Goal: Task Accomplishment & Management: Use online tool/utility

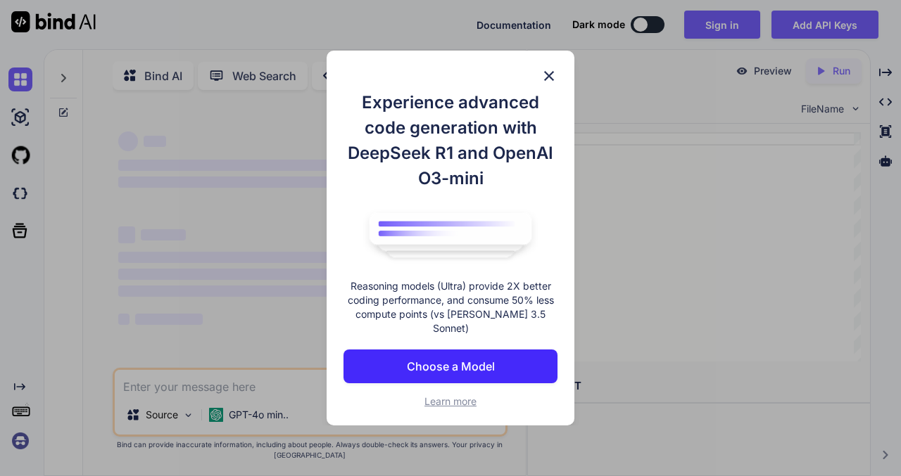
click at [546, 84] on img at bounding box center [548, 76] width 17 height 17
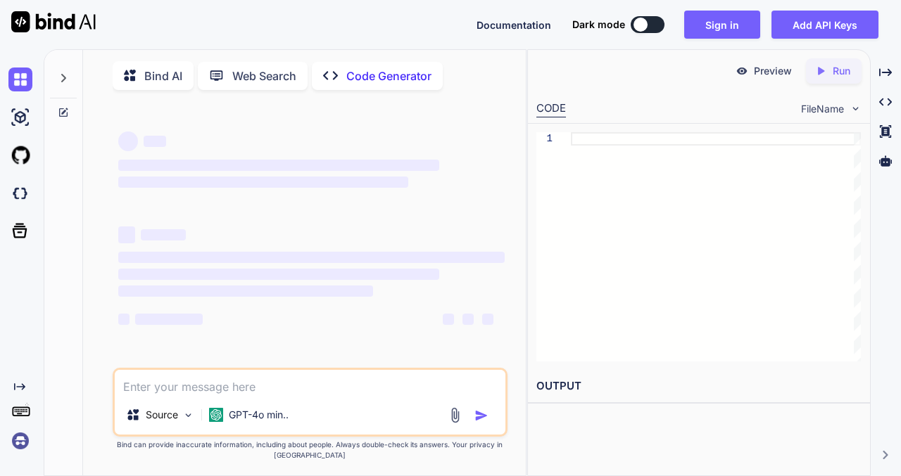
scroll to position [5, 0]
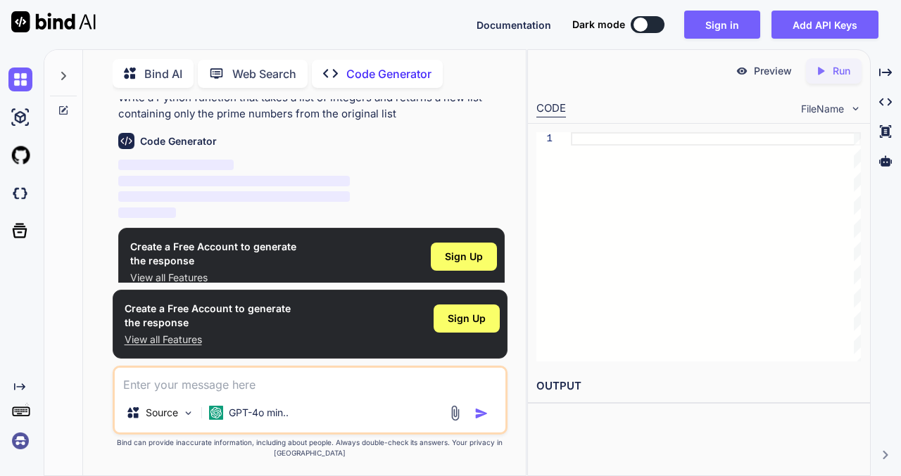
scroll to position [62, 0]
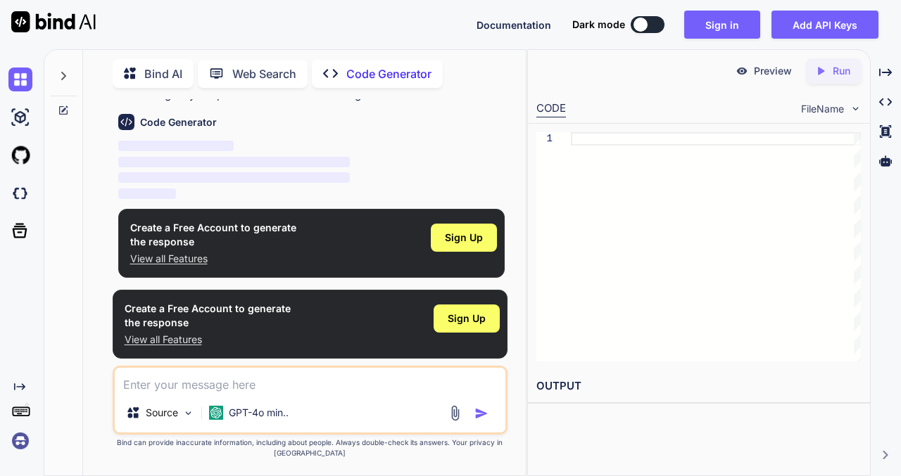
click at [280, 389] on textarea at bounding box center [310, 380] width 391 height 25
click at [573, 178] on div at bounding box center [716, 246] width 290 height 229
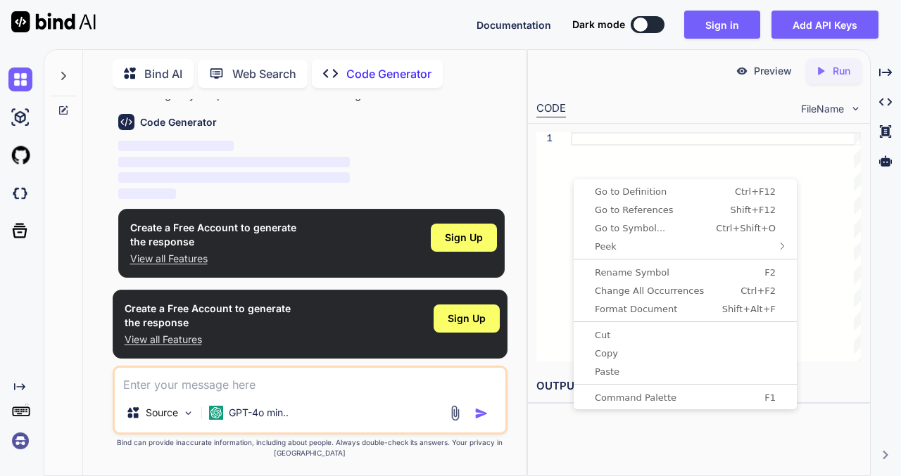
type textarea "x"
click at [647, 368] on span "Paste" at bounding box center [684, 371] width 217 height 9
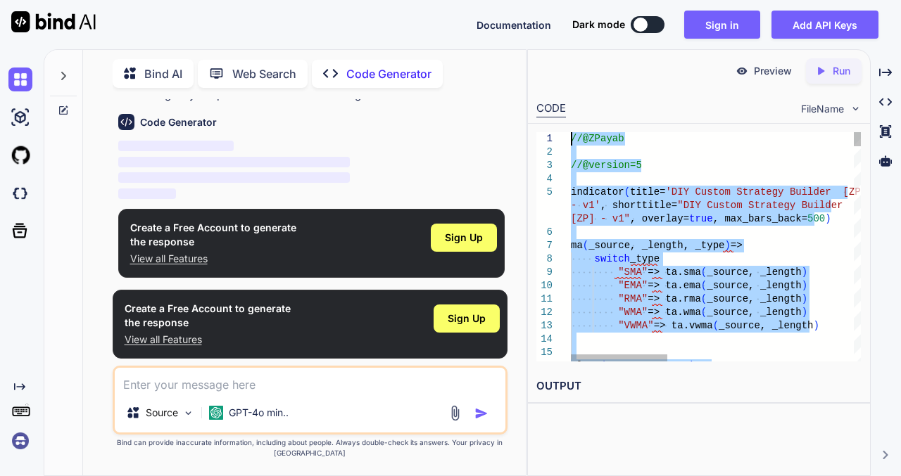
drag, startPoint x: 799, startPoint y: 241, endPoint x: 560, endPoint y: -53, distance: 378.6
type textarea "//@ZPayab //@version=5 indicator(title='DIY Custom Strategy Builder [ZP] - v1',…"
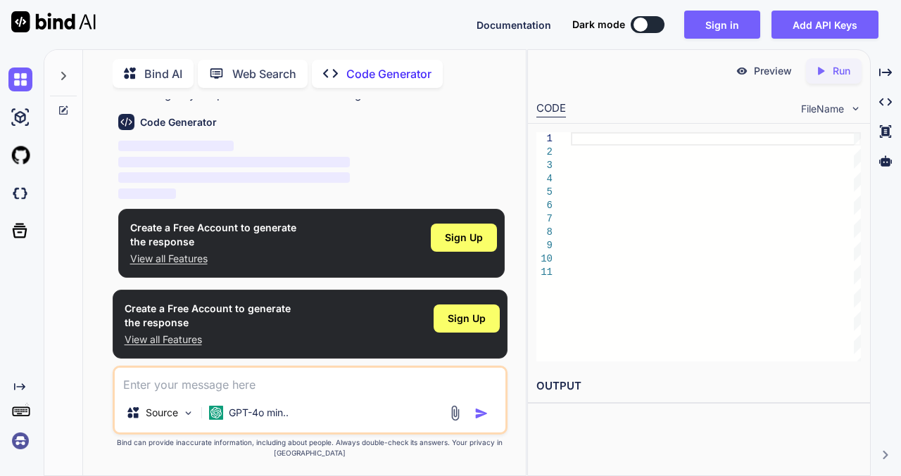
click at [654, 290] on div at bounding box center [716, 246] width 290 height 229
click at [584, 140] on div at bounding box center [716, 246] width 290 height 229
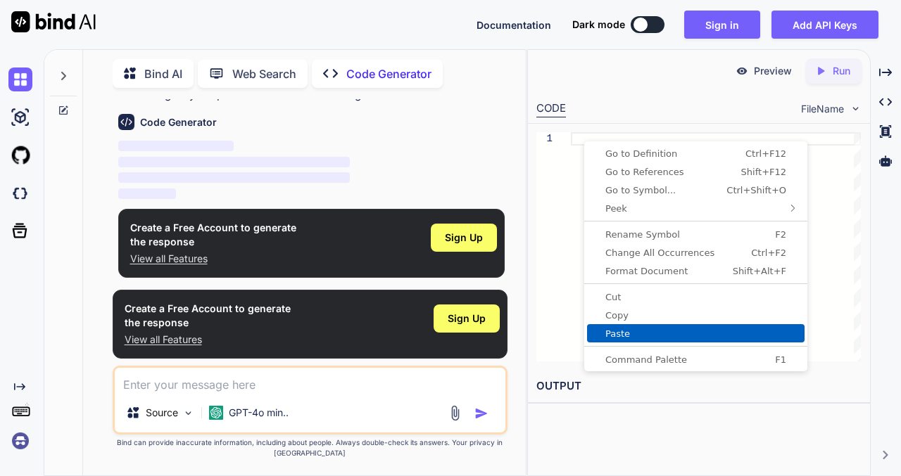
click at [672, 334] on span "Paste" at bounding box center [695, 333] width 217 height 9
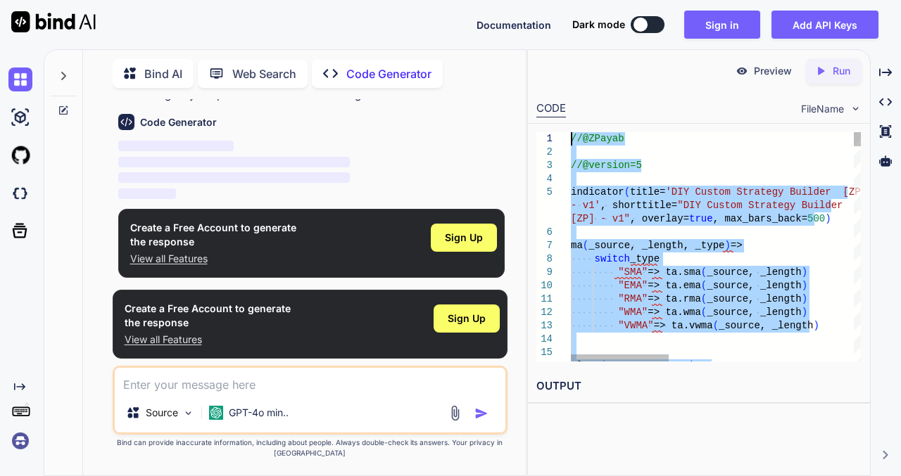
drag, startPoint x: 725, startPoint y: 315, endPoint x: 481, endPoint y: -18, distance: 412.3
type textarea "//@ZPayab //@version=5 indicator(title='DIY Custom Strategy Builder [ZP] - v1',…"
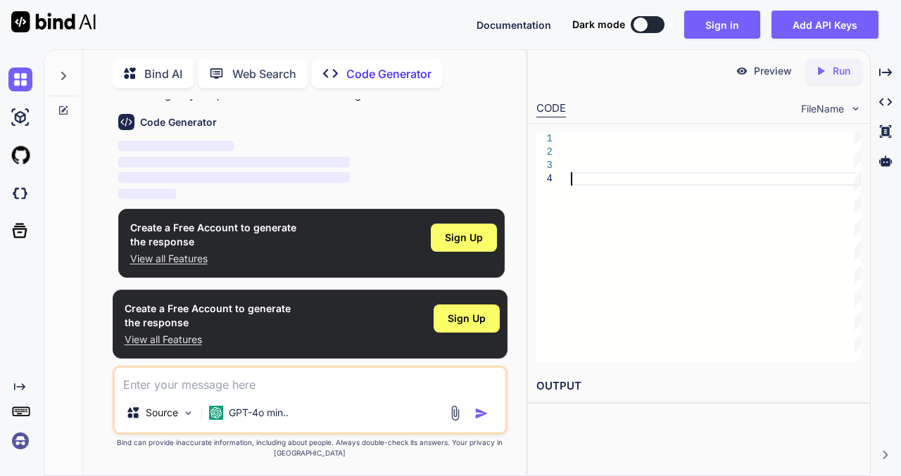
click at [642, 195] on div at bounding box center [716, 246] width 290 height 229
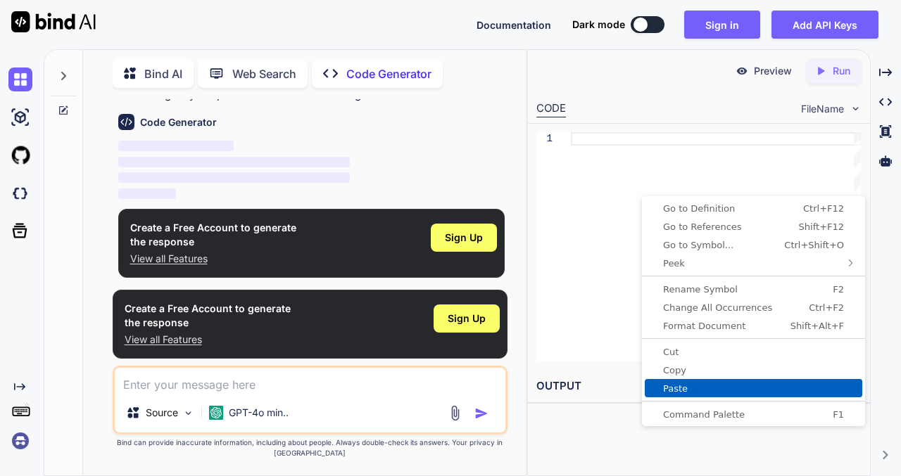
click at [728, 380] on link "Paste" at bounding box center [752, 388] width 217 height 18
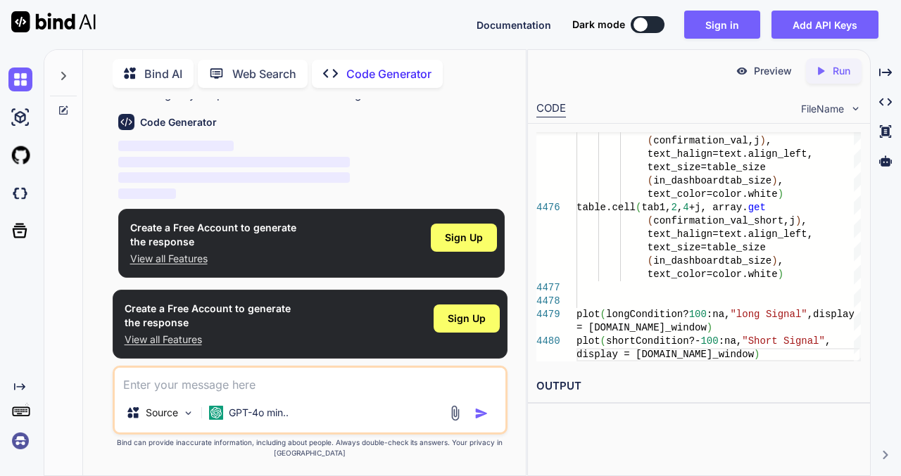
click at [288, 389] on textarea at bounding box center [310, 380] width 391 height 25
click at [241, 386] on textarea at bounding box center [310, 380] width 391 height 25
type textarea "CONVERT"
click at [478, 416] on img "button" at bounding box center [481, 414] width 14 height 14
click at [481, 411] on img "button" at bounding box center [481, 414] width 14 height 14
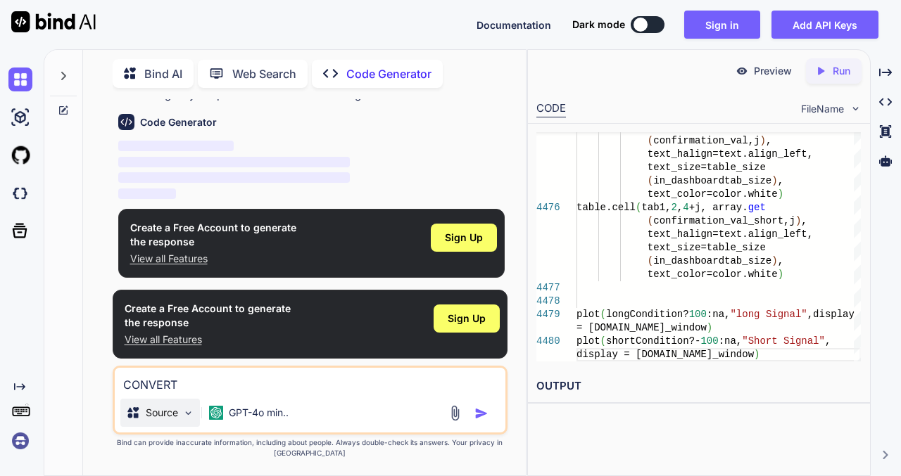
click at [184, 417] on img at bounding box center [188, 413] width 12 height 12
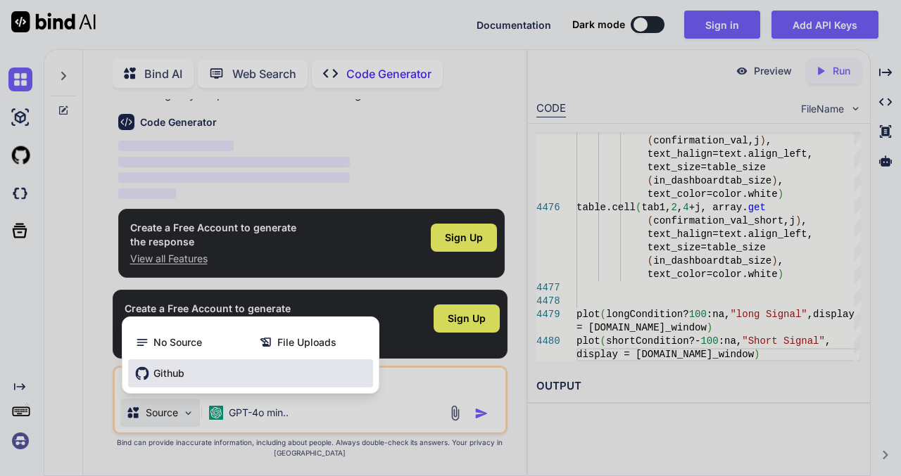
click at [240, 379] on div "Github" at bounding box center [250, 374] width 245 height 28
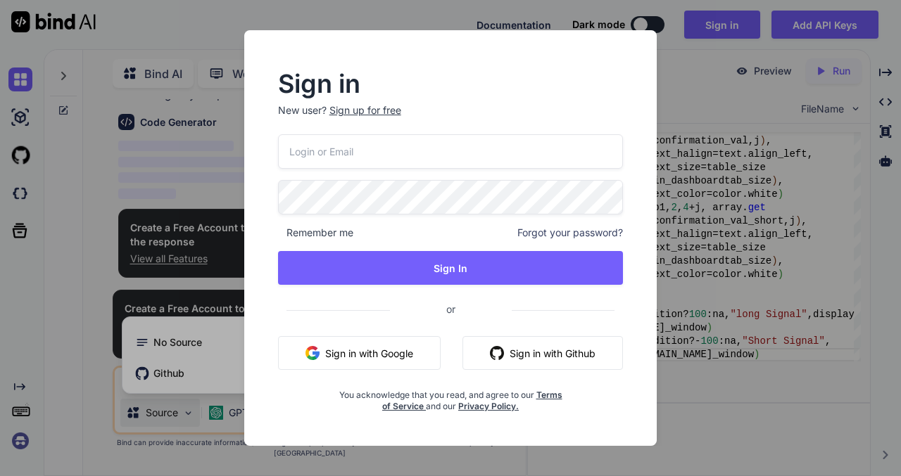
click at [637, 406] on div "Sign in New user? Sign up for free Remember me Forgot your password? Sign In or…" at bounding box center [450, 242] width 390 height 340
click at [224, 371] on div "Sign in New user? Sign up for free Remember me Forgot your password? Sign In or…" at bounding box center [450, 238] width 901 height 476
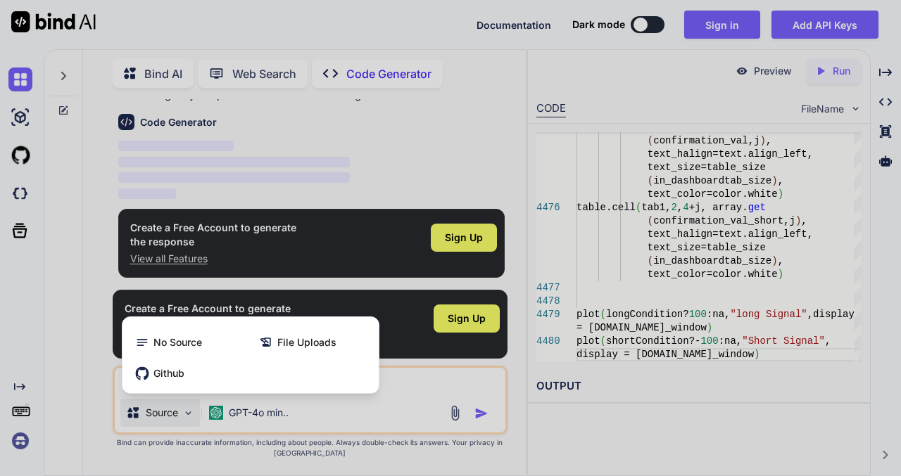
click at [443, 419] on div at bounding box center [450, 238] width 901 height 476
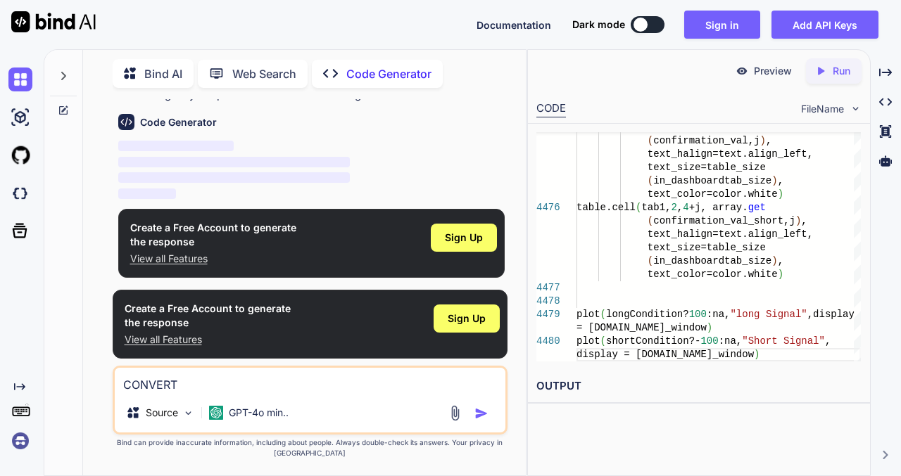
click at [837, 65] on p "Run" at bounding box center [841, 71] width 18 height 14
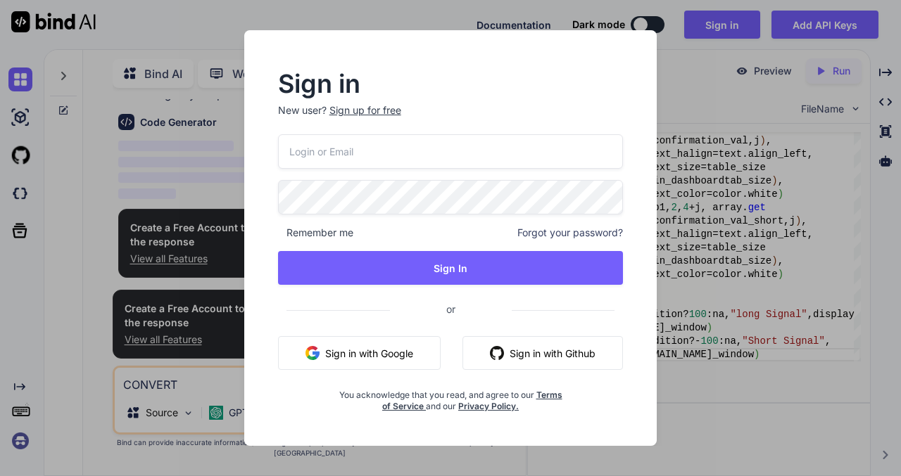
click at [388, 111] on div "Sign up for free" at bounding box center [365, 110] width 72 height 14
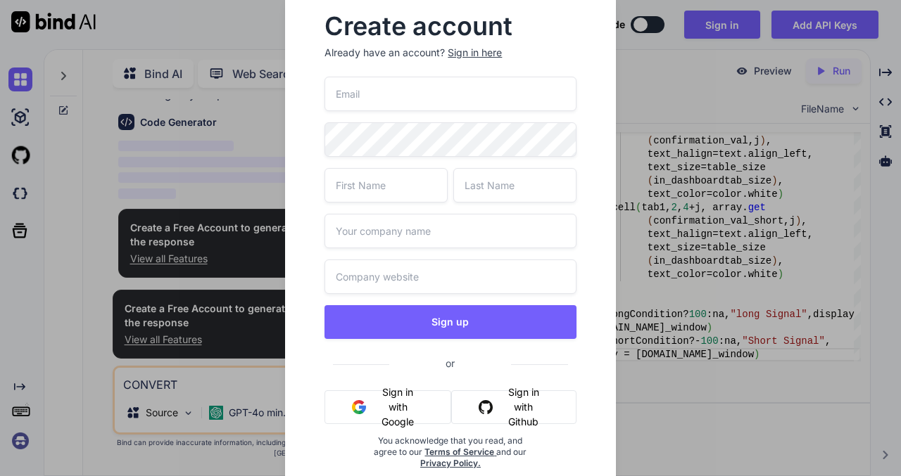
click at [397, 91] on input "email" at bounding box center [449, 94] width 251 height 34
type input "[EMAIL_ADDRESS][DOMAIN_NAME]"
click at [409, 195] on input "text" at bounding box center [385, 185] width 123 height 34
type input "y"
click at [481, 186] on input "text" at bounding box center [514, 185] width 123 height 34
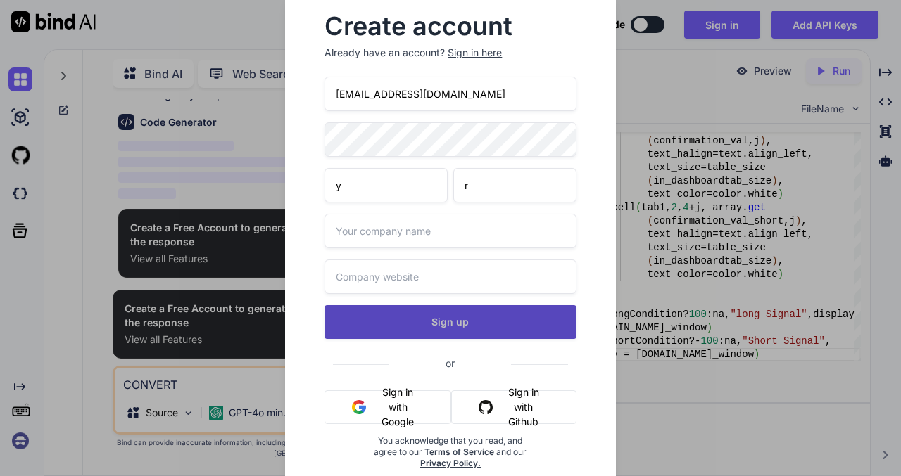
type input "r"
click at [463, 323] on button "Sign up" at bounding box center [449, 322] width 251 height 34
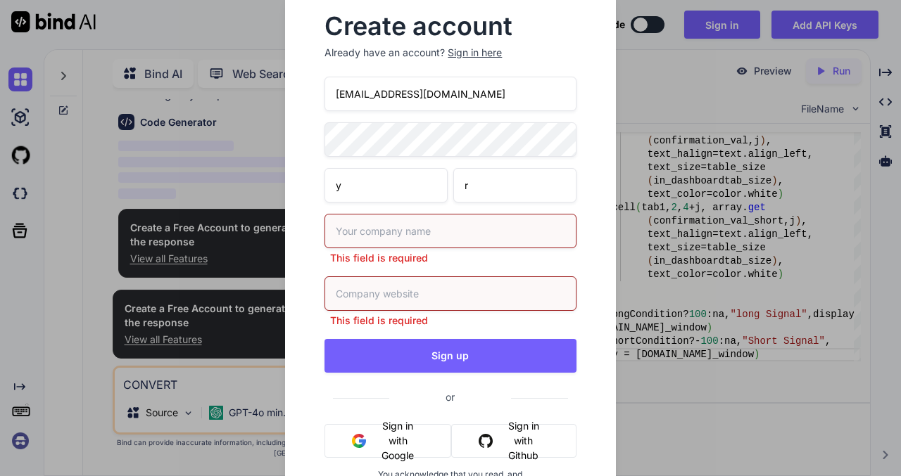
click at [433, 224] on input "text" at bounding box center [449, 231] width 251 height 34
type input "kfff"
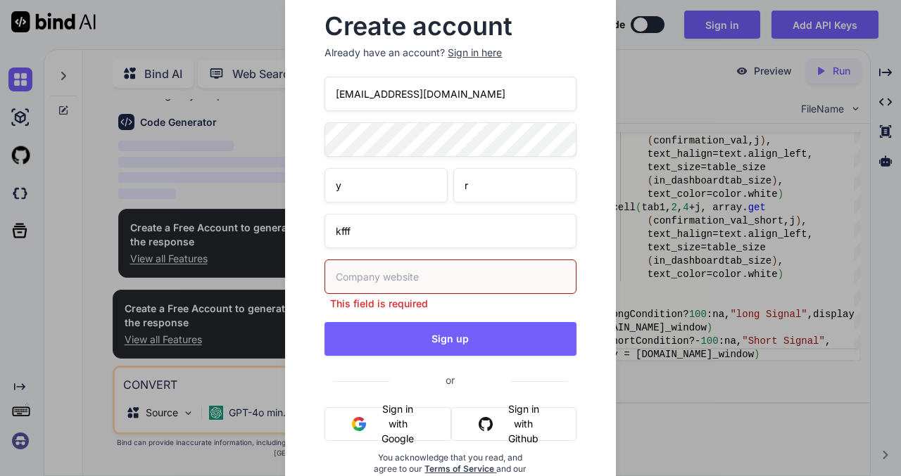
click at [433, 295] on div "This field is required" at bounding box center [449, 285] width 251 height 51
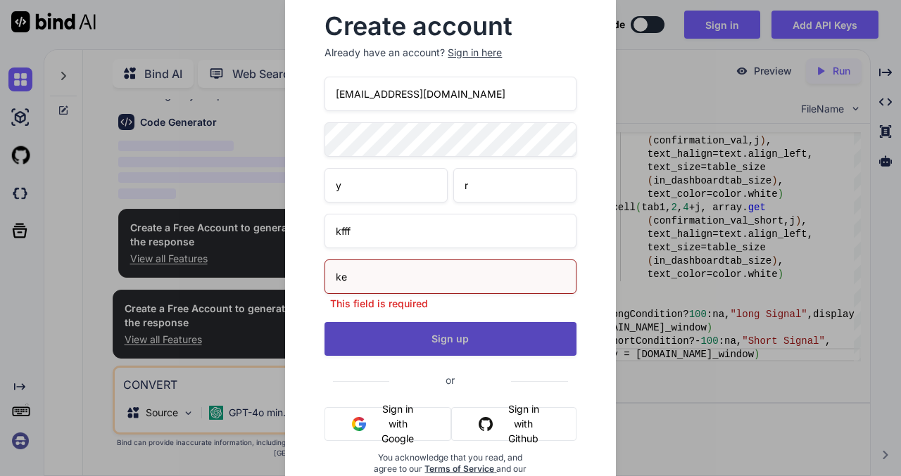
type input "ke"
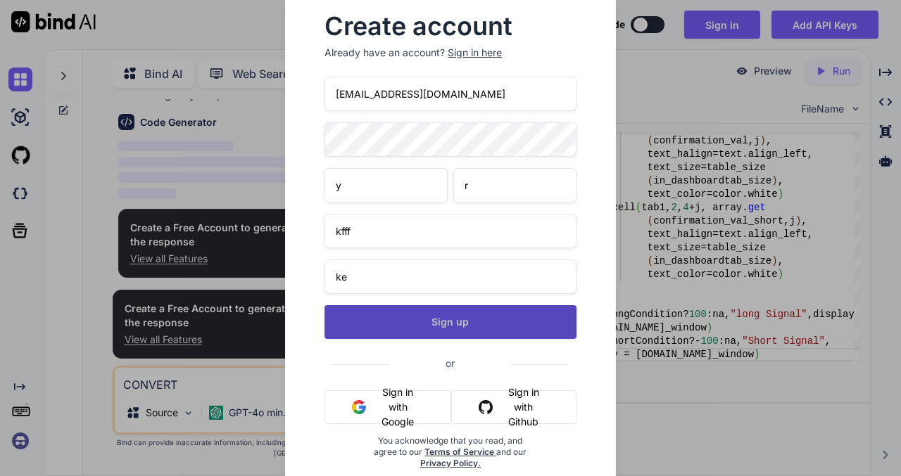
click at [450, 336] on button "Sign up" at bounding box center [449, 322] width 251 height 34
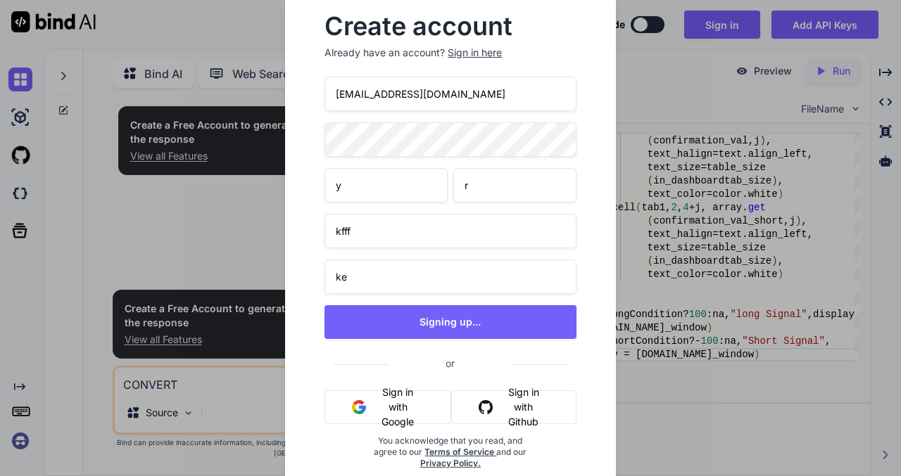
scroll to position [0, 0]
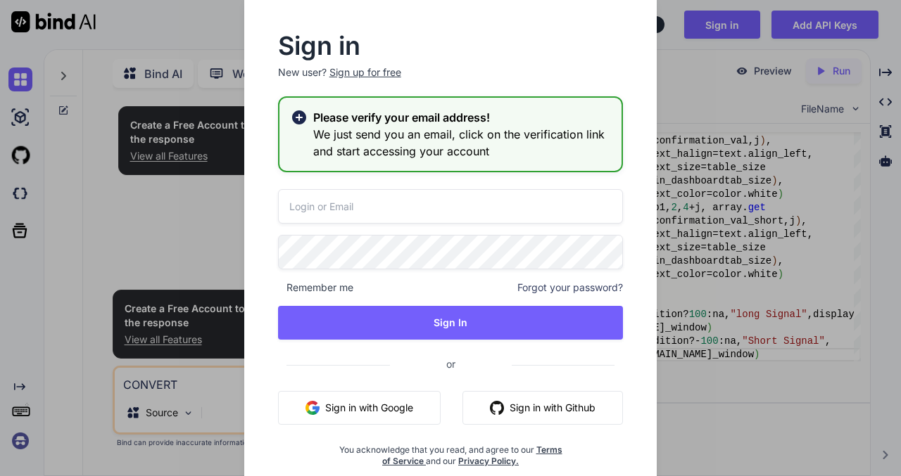
type input "[EMAIL_ADDRESS][DOMAIN_NAME]"
click at [519, 148] on h3 "We just send you an email, click on the verification link and start accessing y…" at bounding box center [462, 143] width 298 height 34
click at [412, 139] on h3 "We just send you an email, click on the verification link and start accessing y…" at bounding box center [462, 143] width 298 height 34
click at [708, 328] on div "Sign in New user? Sign up for free Please verify your email address! We just se…" at bounding box center [450, 238] width 901 height 476
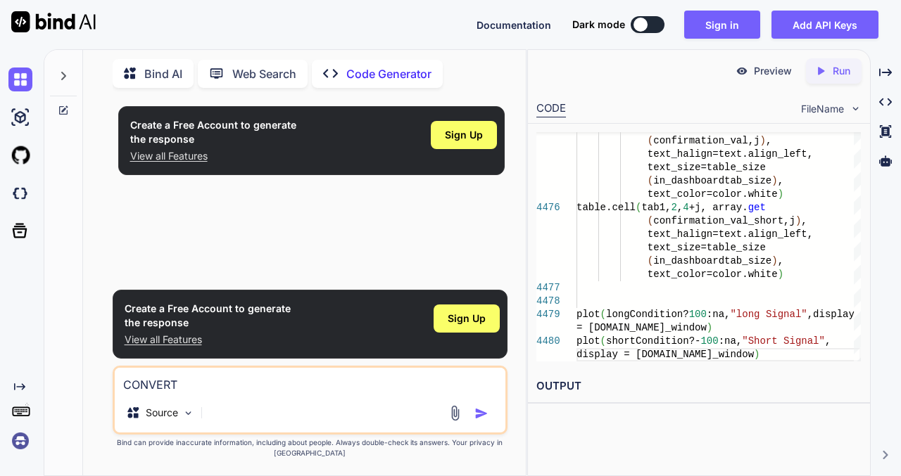
click at [837, 78] on div "Created with Pixso. Run" at bounding box center [834, 70] width 56 height 25
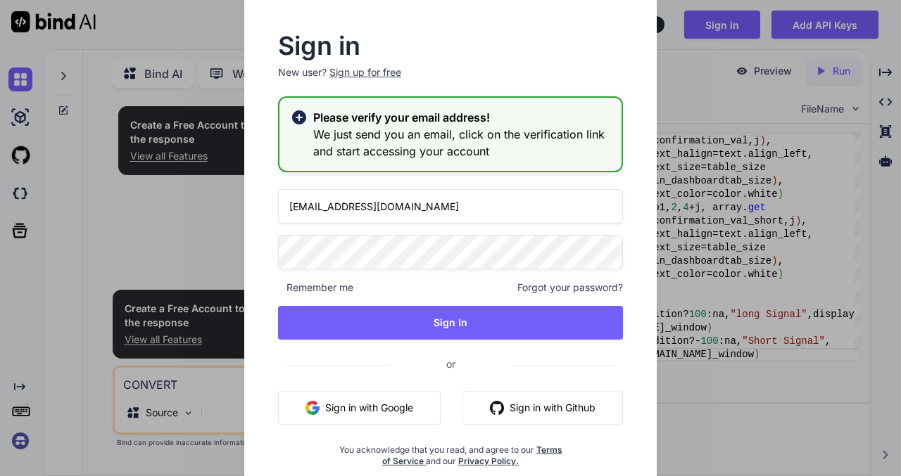
click at [298, 115] on rect at bounding box center [299, 117] width 8 height 8
click at [371, 139] on h3 "We just send you an email, click on the verification link and start accessing y…" at bounding box center [462, 143] width 298 height 34
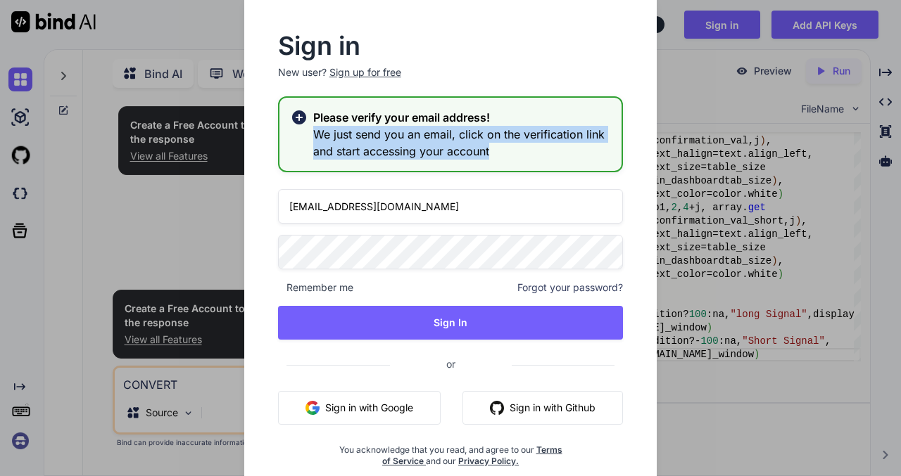
click at [371, 139] on h3 "We just send you an email, click on the verification link and start accessing y…" at bounding box center [462, 143] width 298 height 34
drag, startPoint x: 371, startPoint y: 139, endPoint x: 470, endPoint y: 151, distance: 99.2
click at [470, 151] on h3 "We just send you an email, click on the verification link and start accessing y…" at bounding box center [462, 143] width 298 height 34
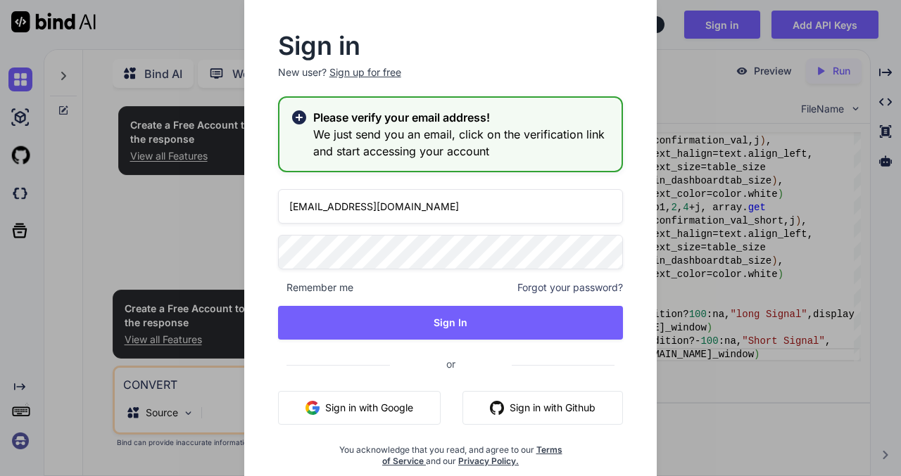
click at [498, 227] on div "[EMAIL_ADDRESS][DOMAIN_NAME] Remember me Forgot your password? Sign In or Sign …" at bounding box center [450, 328] width 345 height 278
